Goal: Task Accomplishment & Management: Use online tool/utility

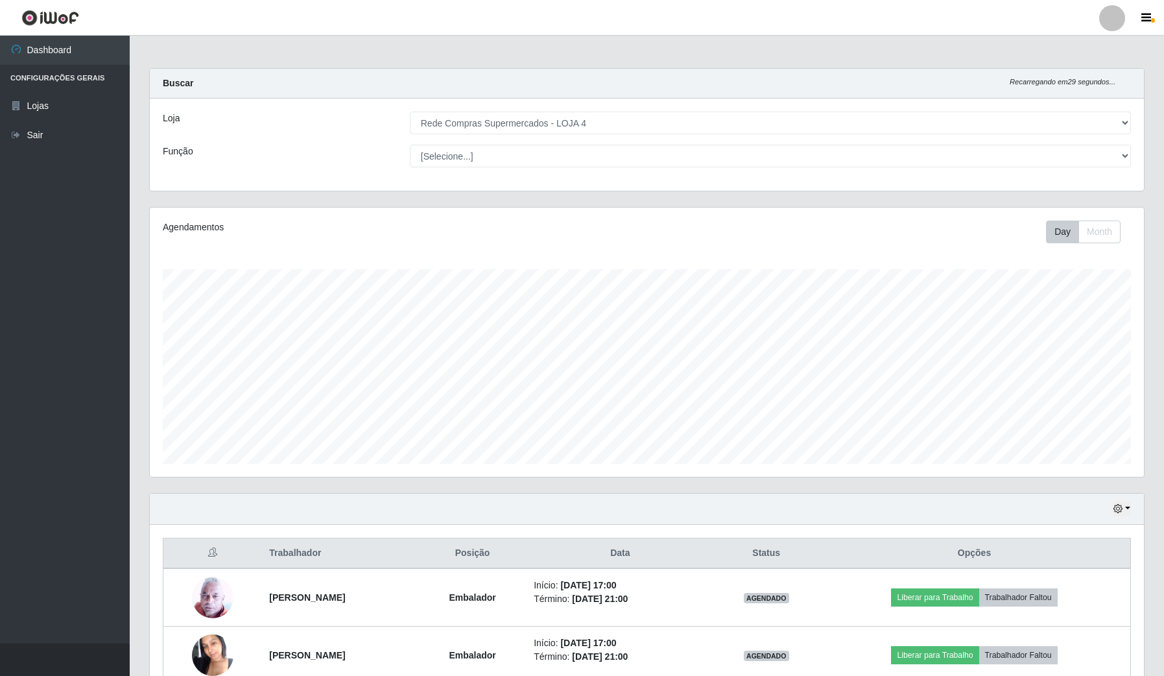
select select "159"
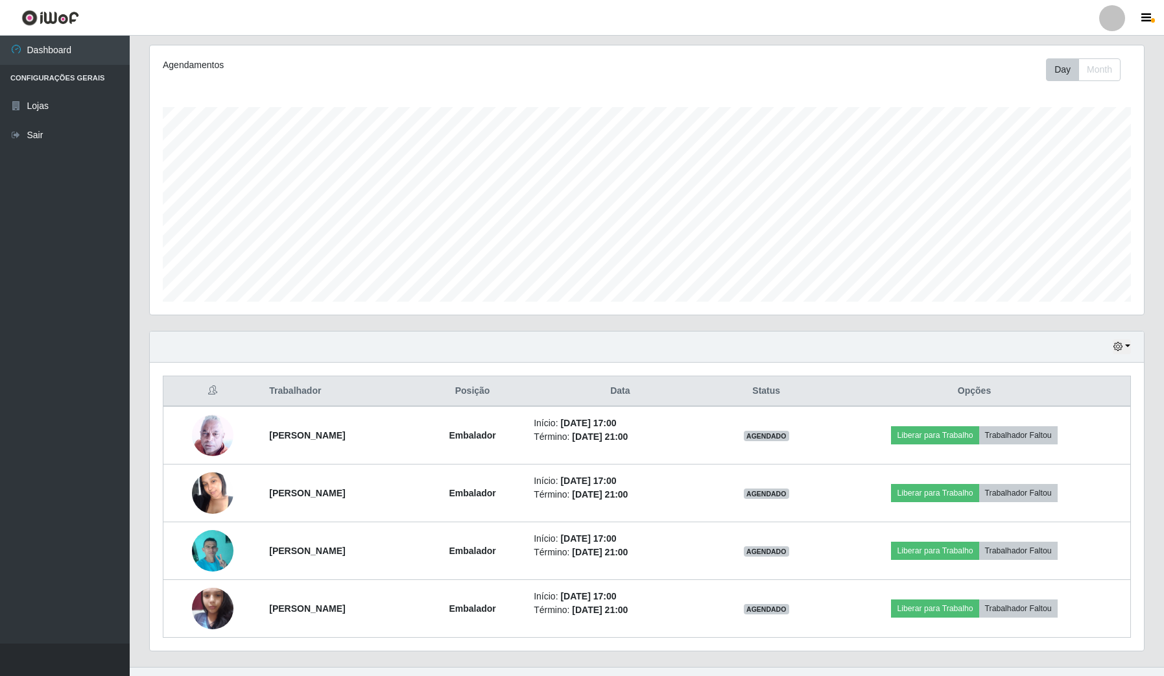
scroll to position [270, 994]
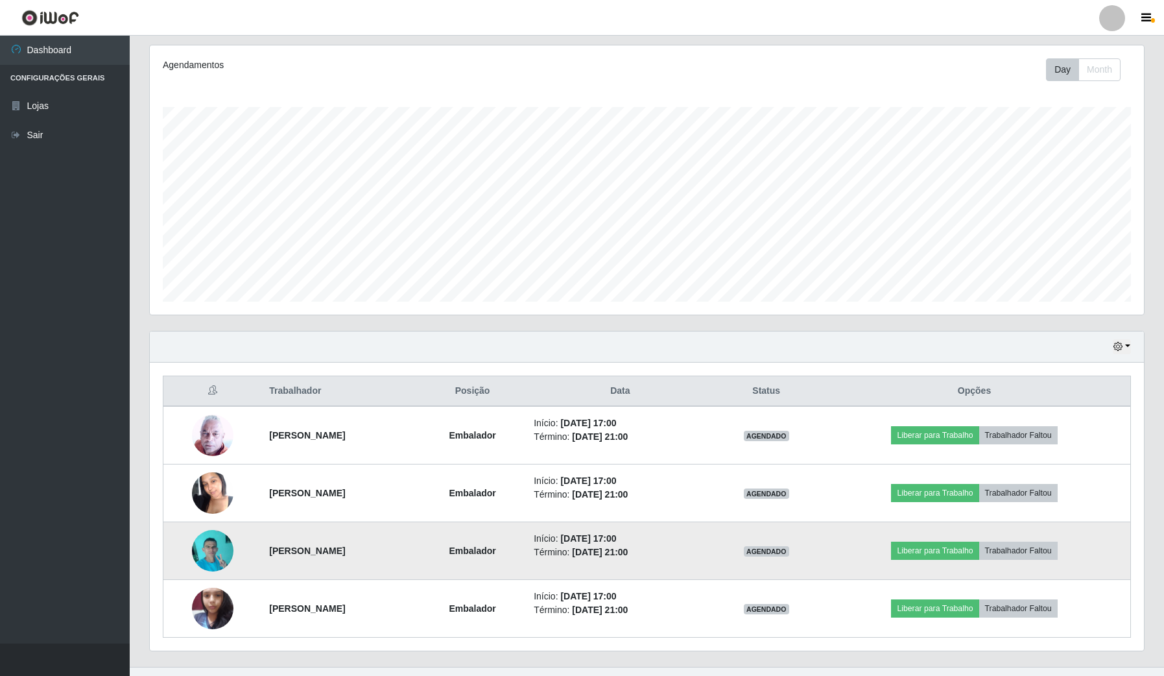
click at [208, 537] on img at bounding box center [213, 550] width 42 height 55
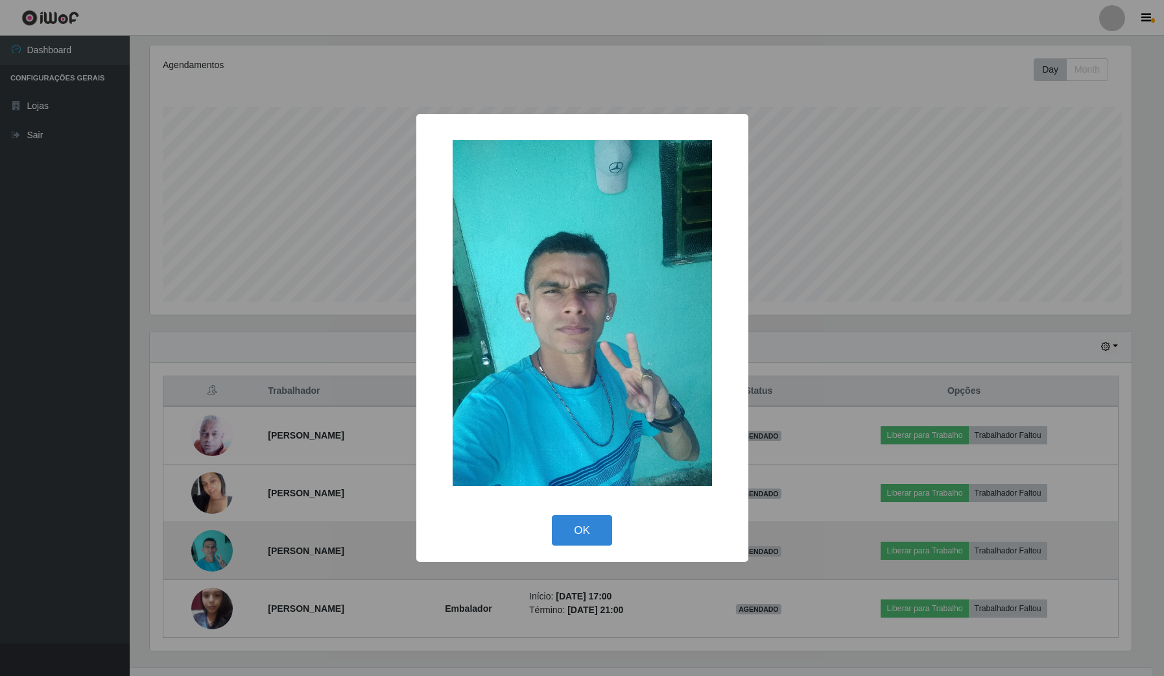
scroll to position [270, 985]
click at [208, 537] on div "× OK Cancel" at bounding box center [583, 338] width 1167 height 676
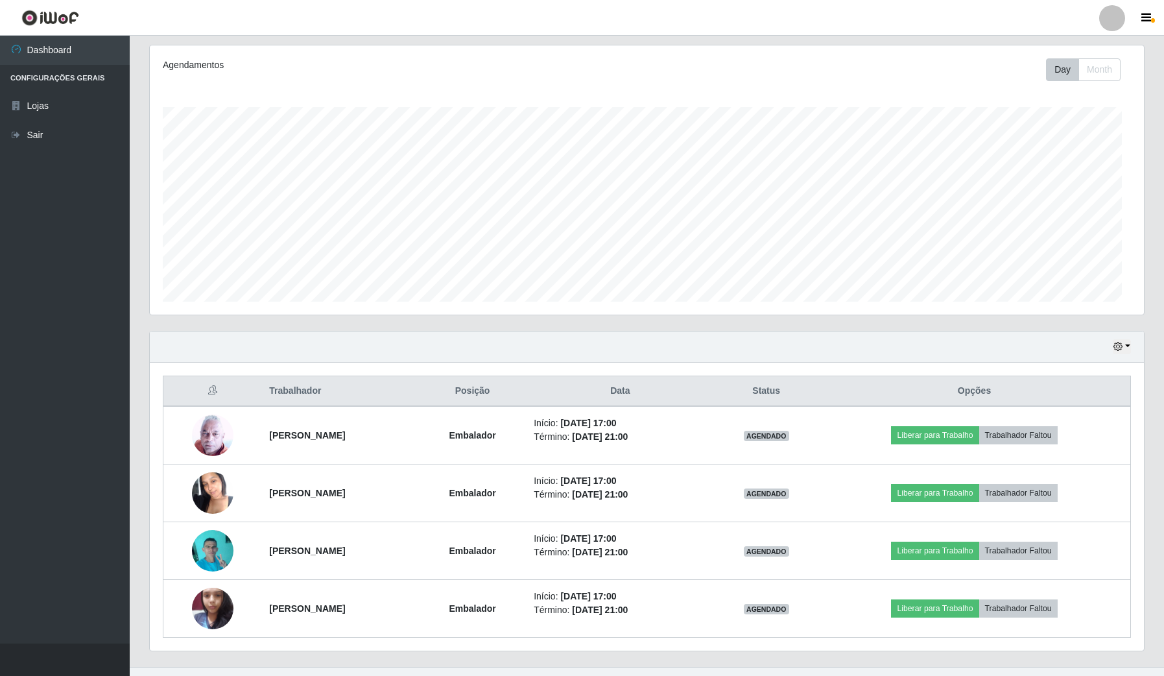
scroll to position [270, 994]
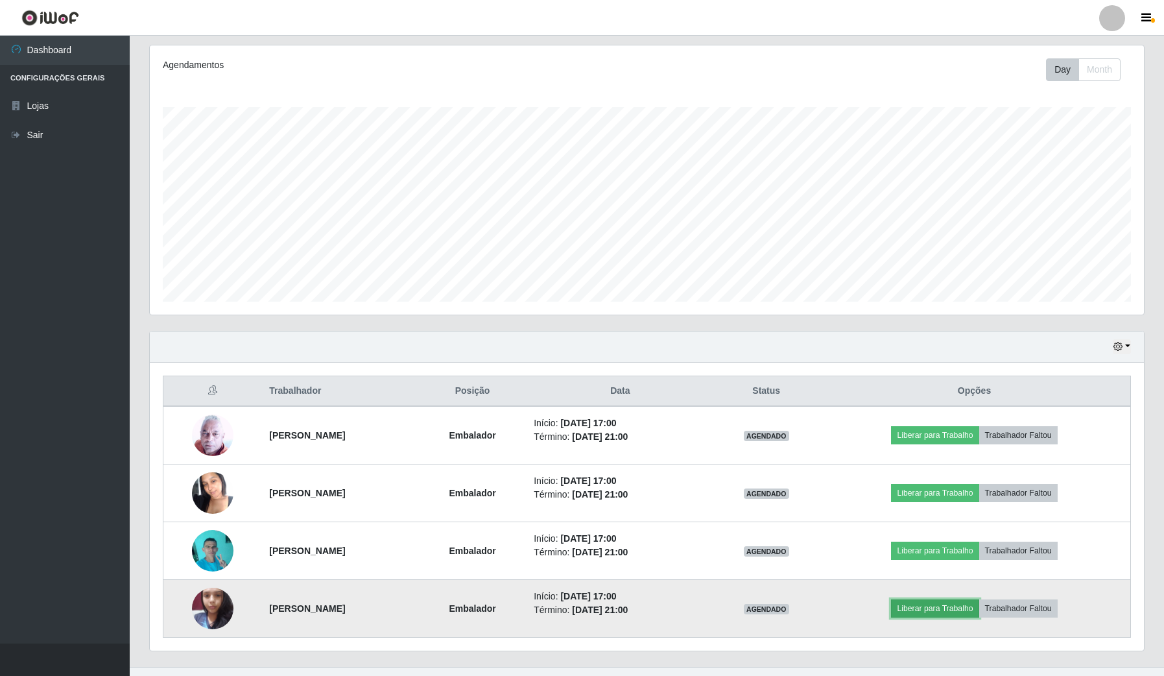
click at [978, 605] on button "Liberar para Trabalho" at bounding box center [935, 608] width 88 height 18
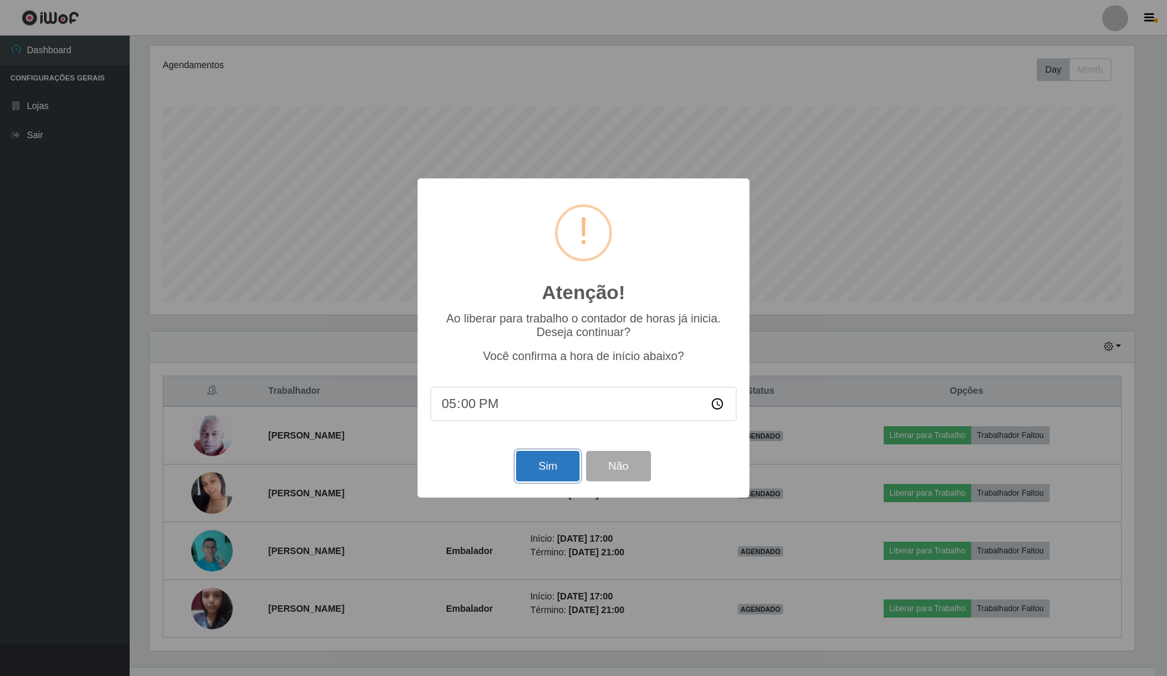
click at [540, 472] on button "Sim" at bounding box center [547, 466] width 63 height 30
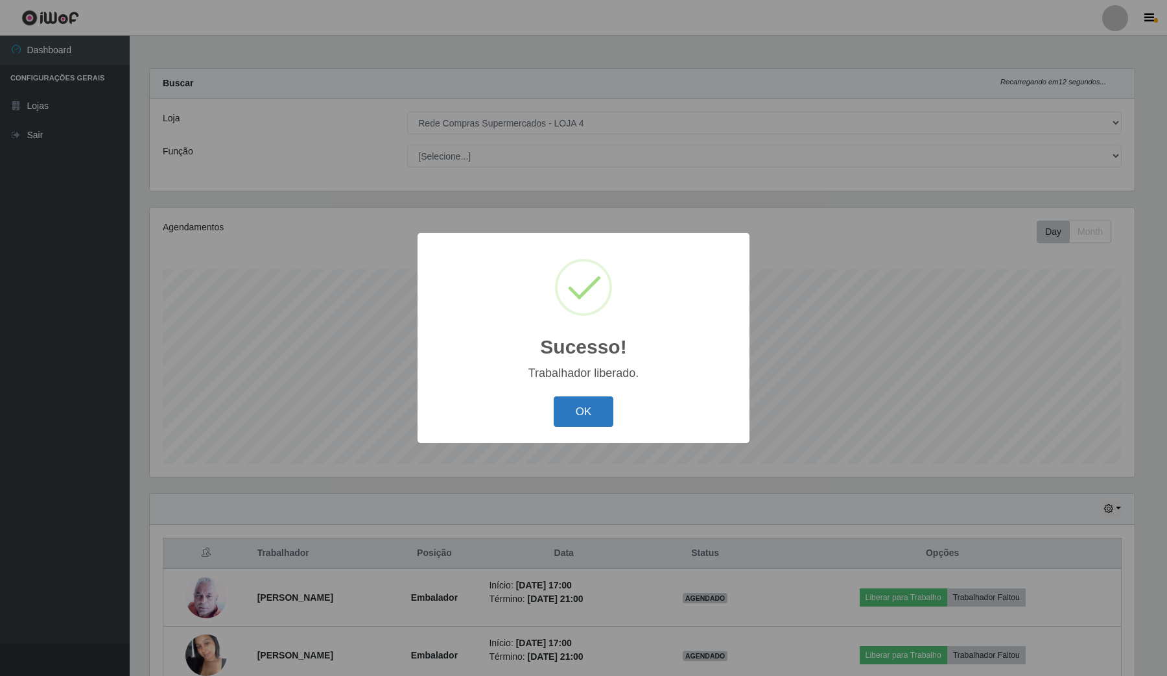
click at [579, 402] on button "OK" at bounding box center [584, 411] width 60 height 30
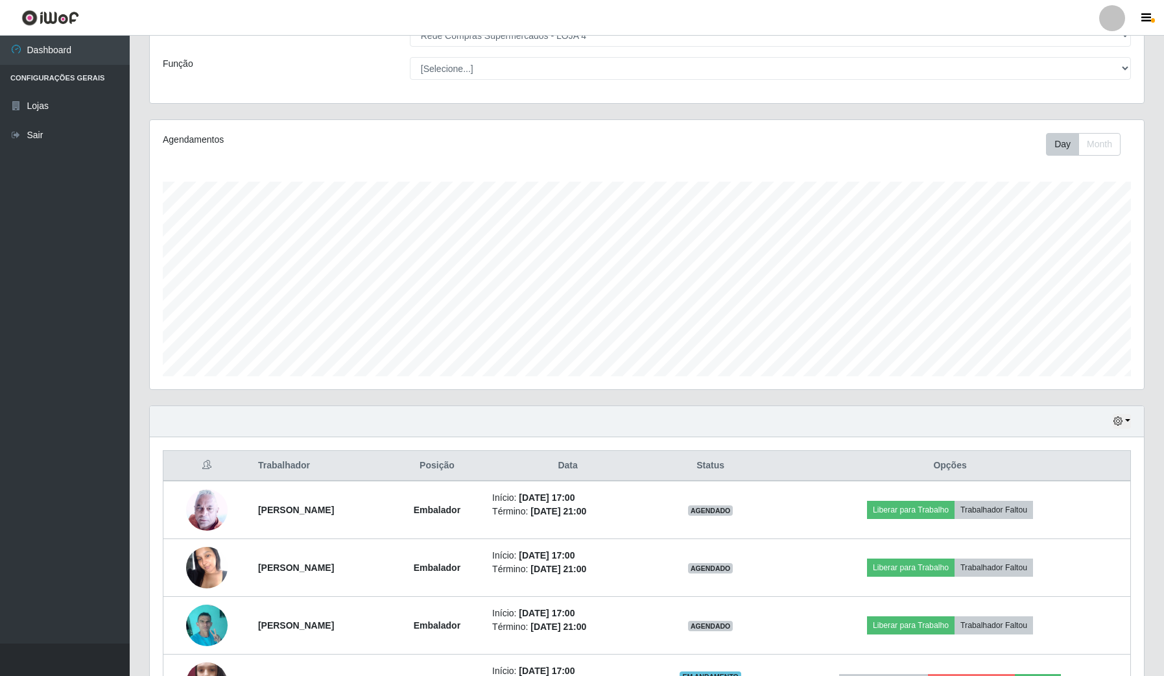
scroll to position [162, 0]
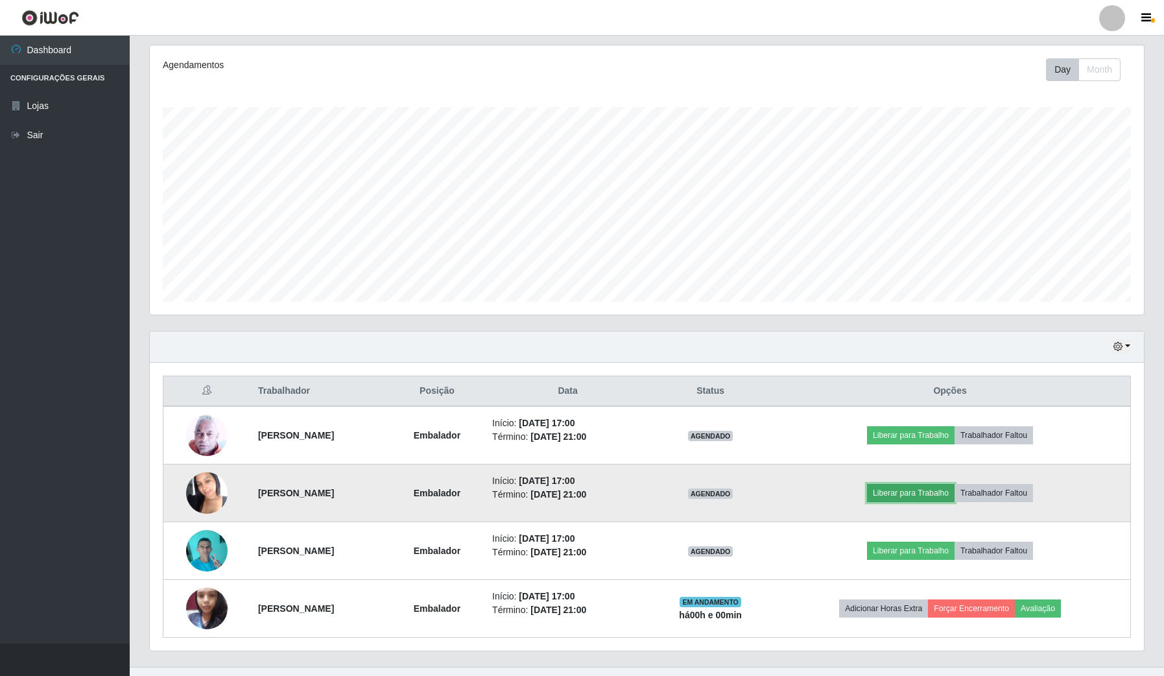
click at [926, 494] on button "Liberar para Trabalho" at bounding box center [911, 493] width 88 height 18
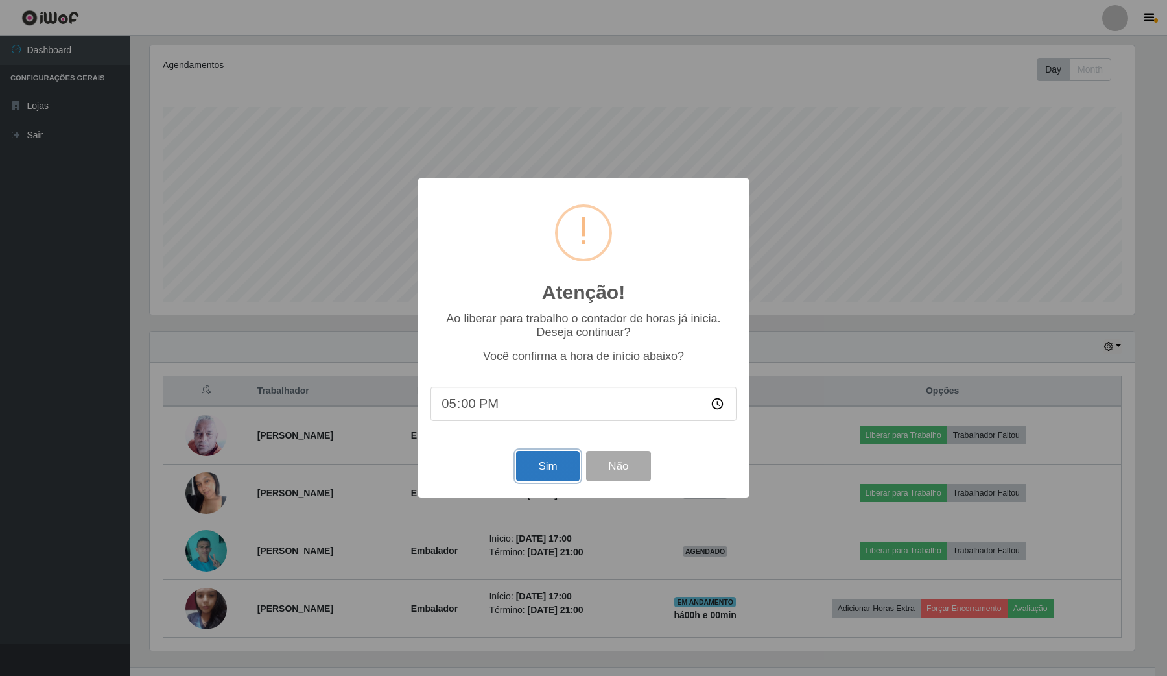
click at [558, 467] on button "Sim" at bounding box center [547, 466] width 63 height 30
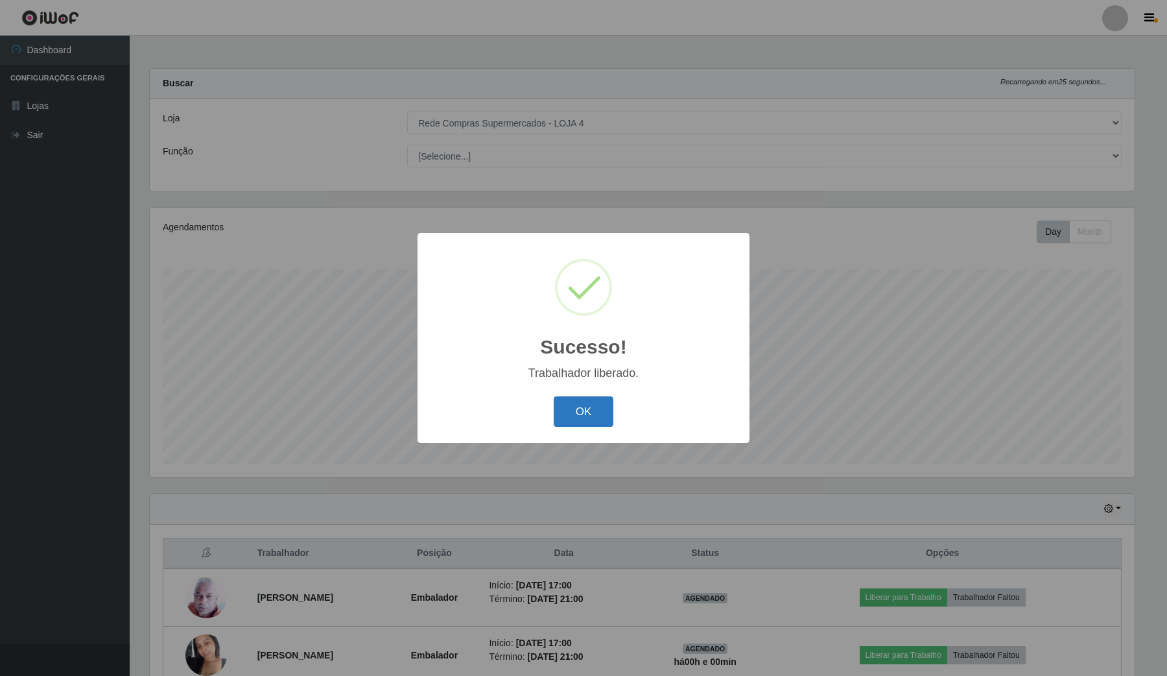
click at [587, 416] on button "OK" at bounding box center [584, 411] width 60 height 30
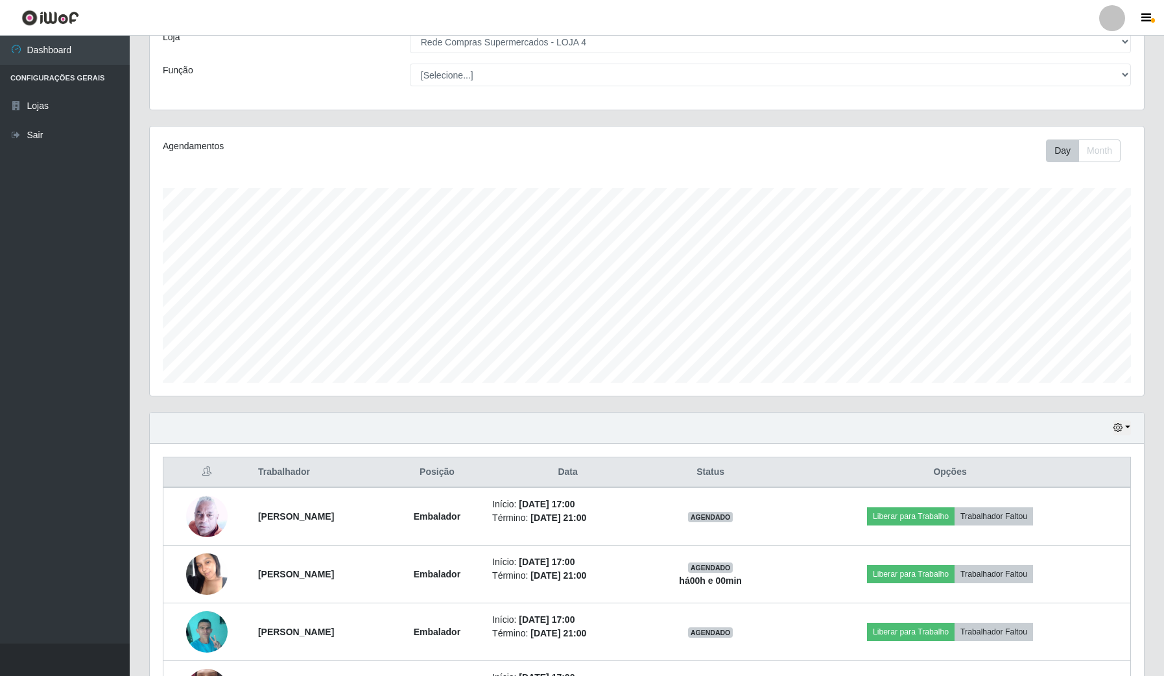
scroll to position [162, 0]
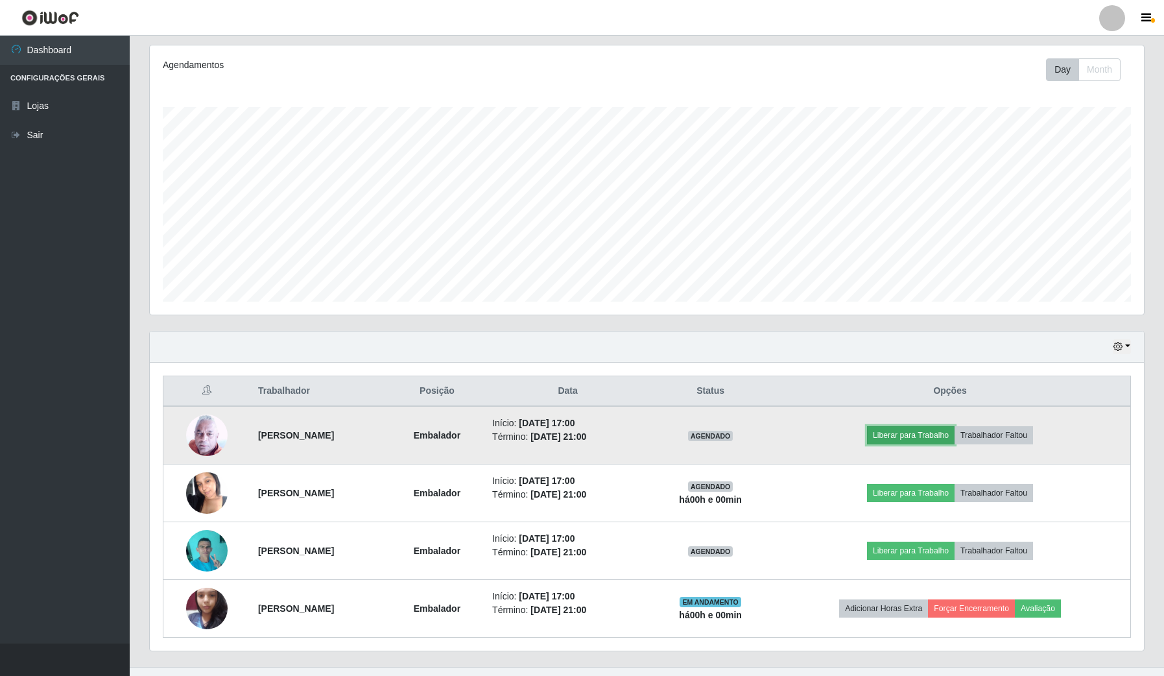
click at [949, 441] on button "Liberar para Trabalho" at bounding box center [911, 435] width 88 height 18
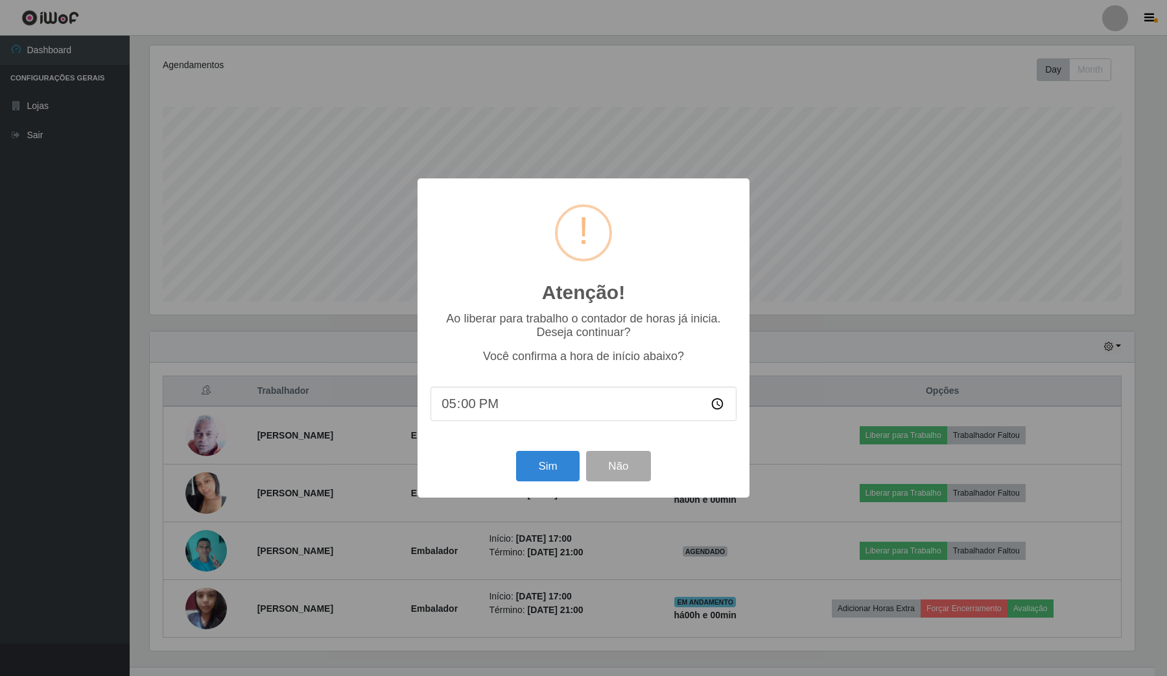
click at [532, 485] on div "Sim Não" at bounding box center [584, 466] width 306 height 37
click at [547, 470] on button "Sim" at bounding box center [547, 466] width 63 height 30
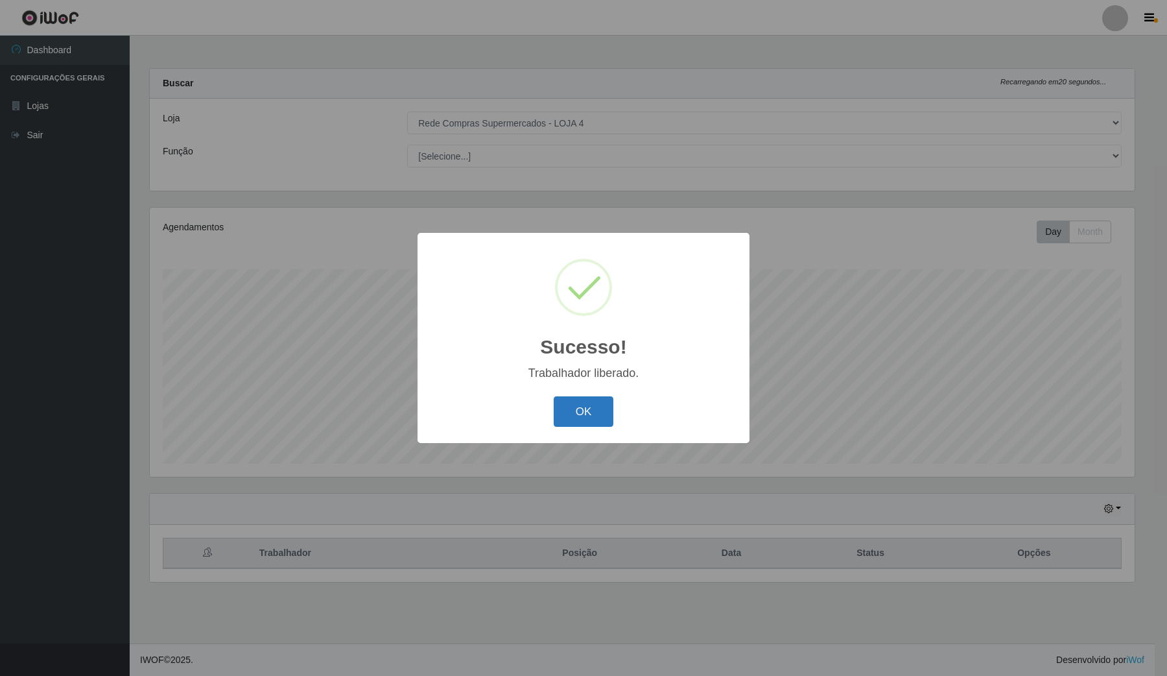
click at [582, 412] on button "OK" at bounding box center [584, 411] width 60 height 30
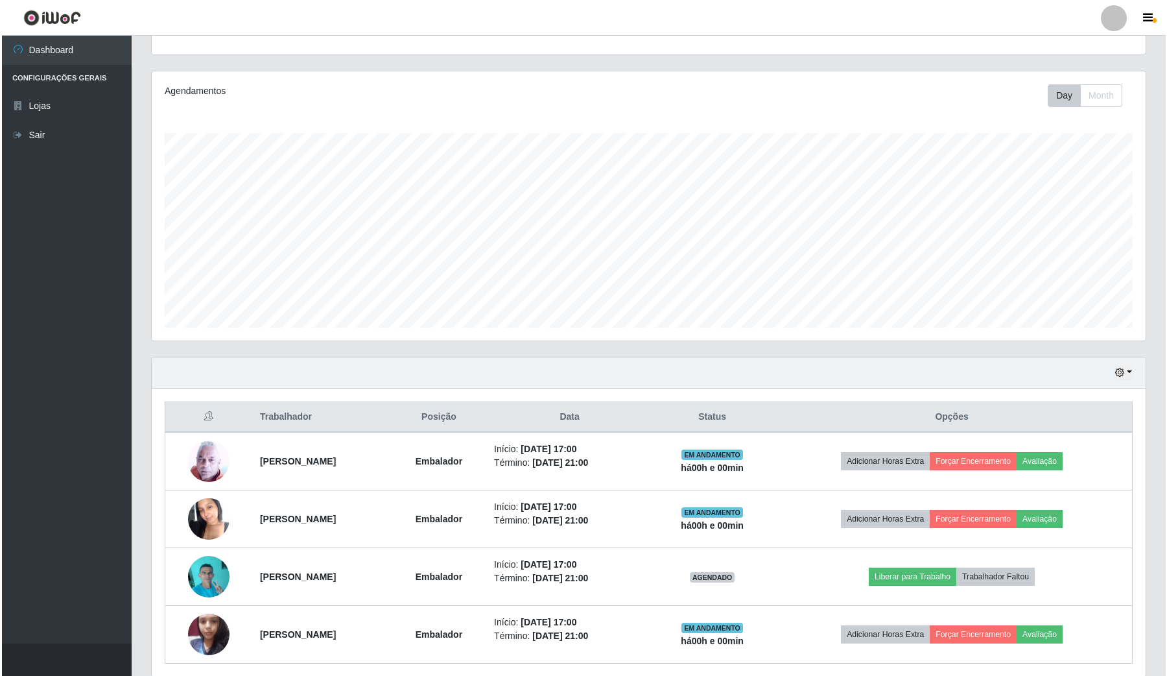
scroll to position [162, 0]
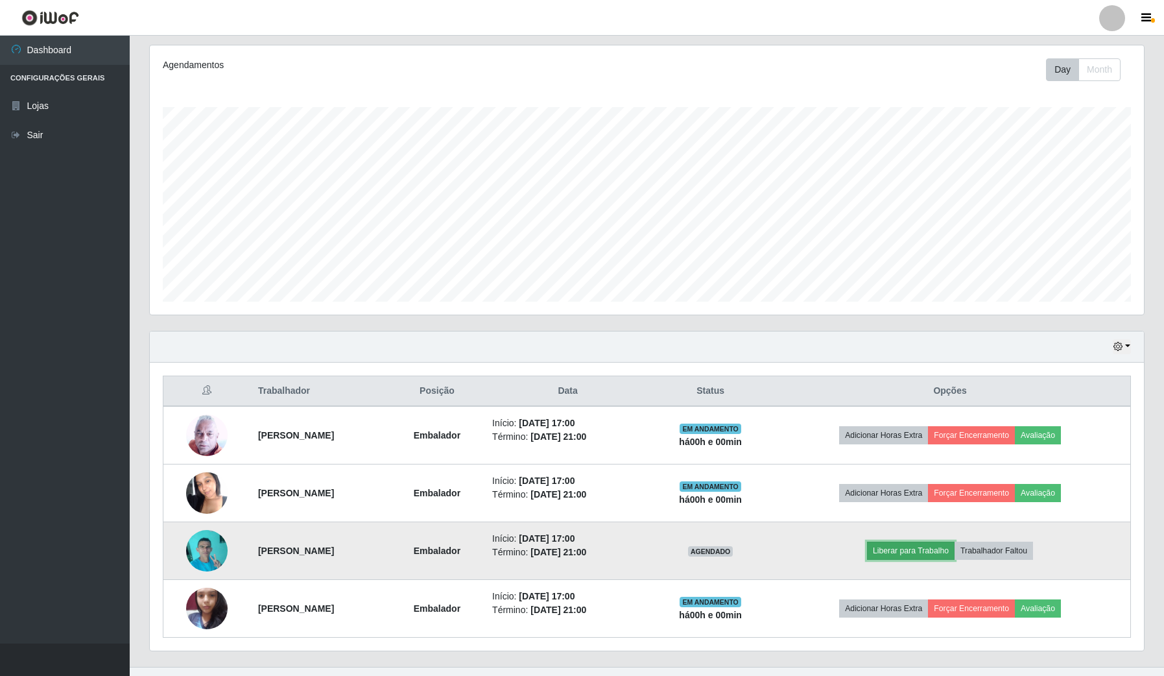
click at [955, 553] on button "Liberar para Trabalho" at bounding box center [911, 551] width 88 height 18
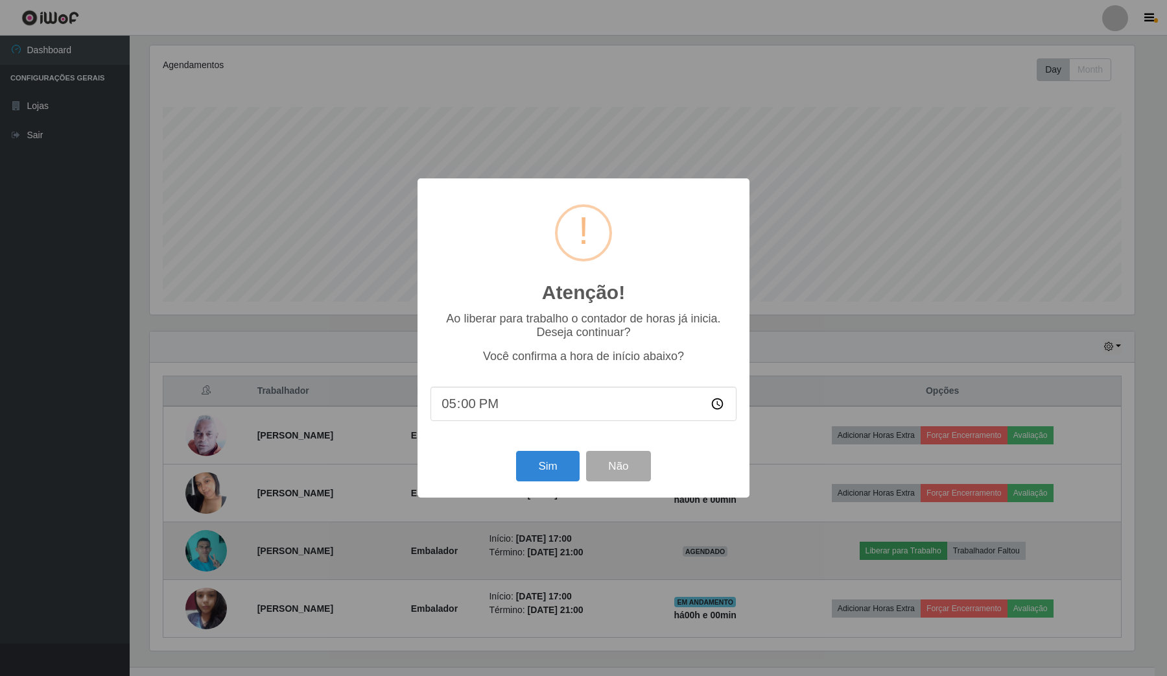
scroll to position [0, 0]
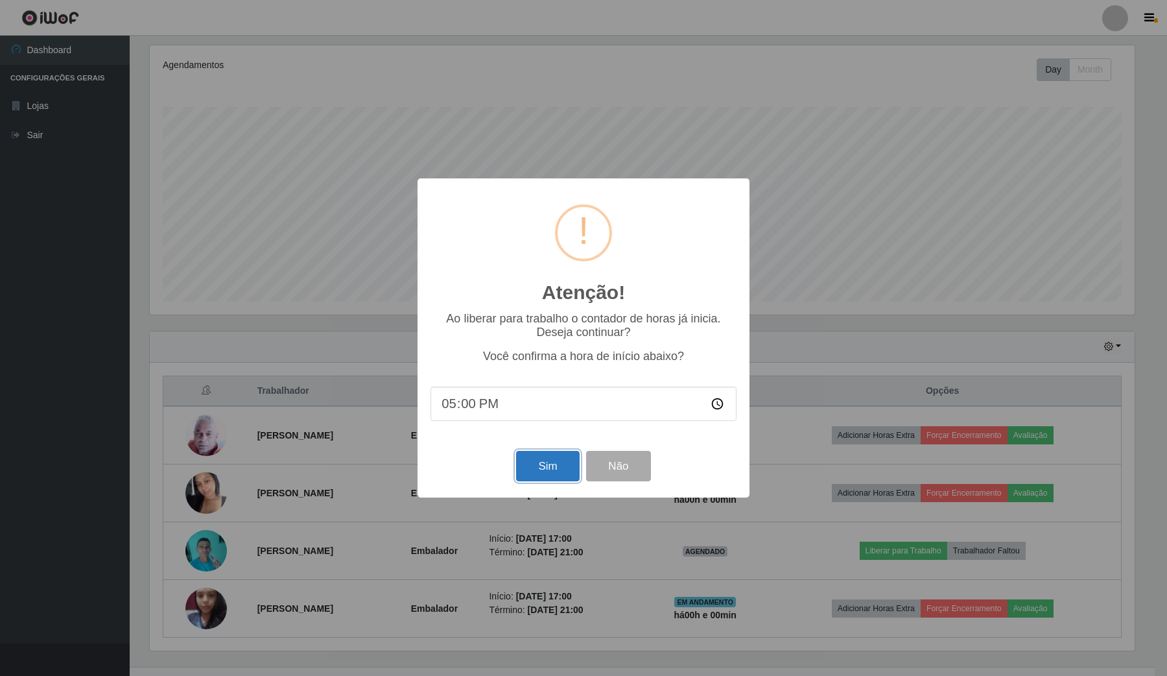
click at [540, 470] on button "Sim" at bounding box center [547, 466] width 63 height 30
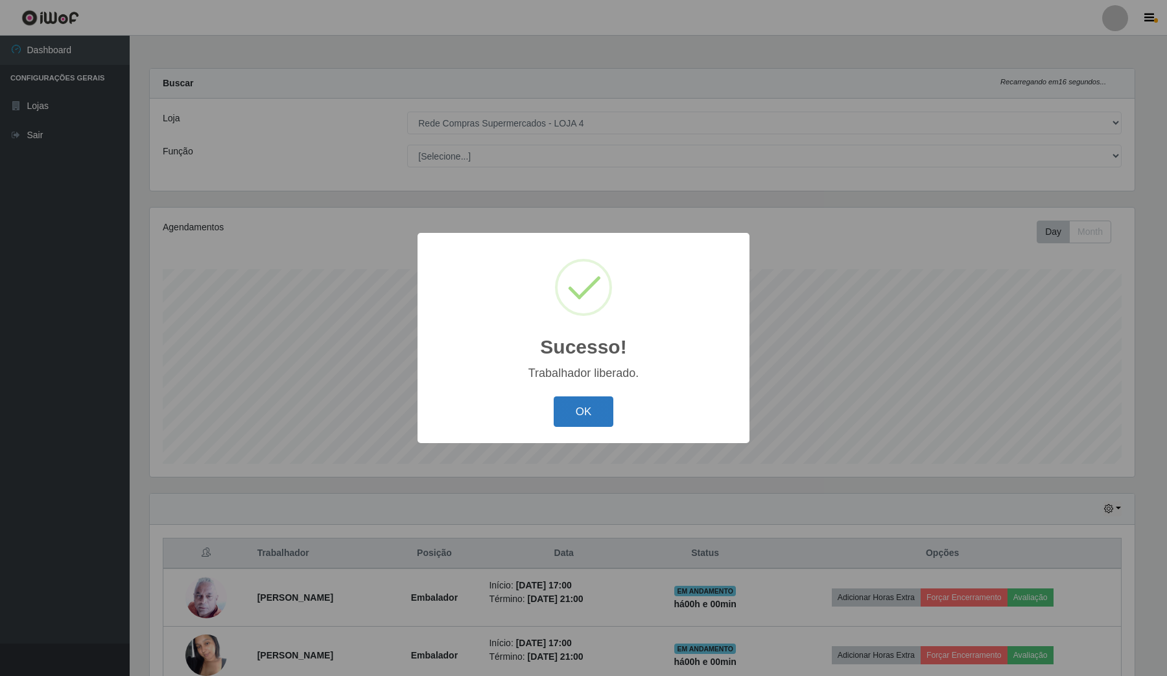
click at [590, 426] on button "OK" at bounding box center [584, 411] width 60 height 30
